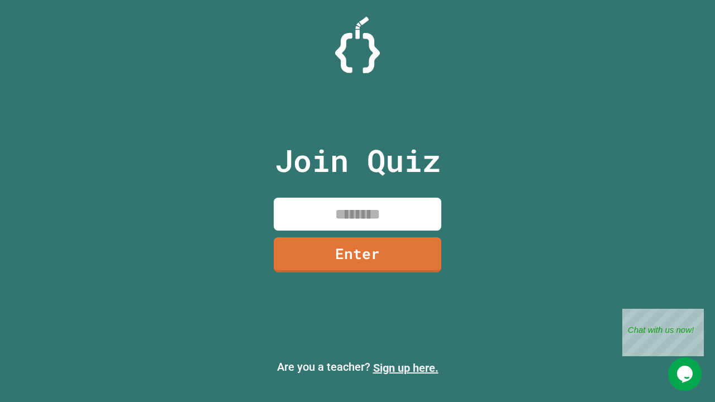
click at [405, 368] on link "Sign up here." at bounding box center [405, 367] width 65 height 13
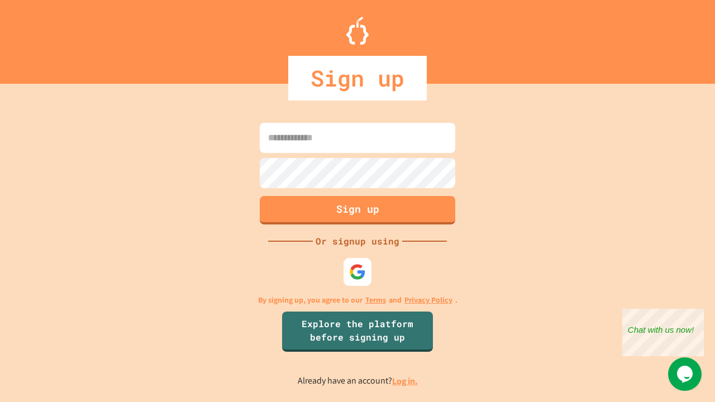
click at [405, 381] on link "Log in." at bounding box center [405, 381] width 26 height 12
